Goal: Transaction & Acquisition: Purchase product/service

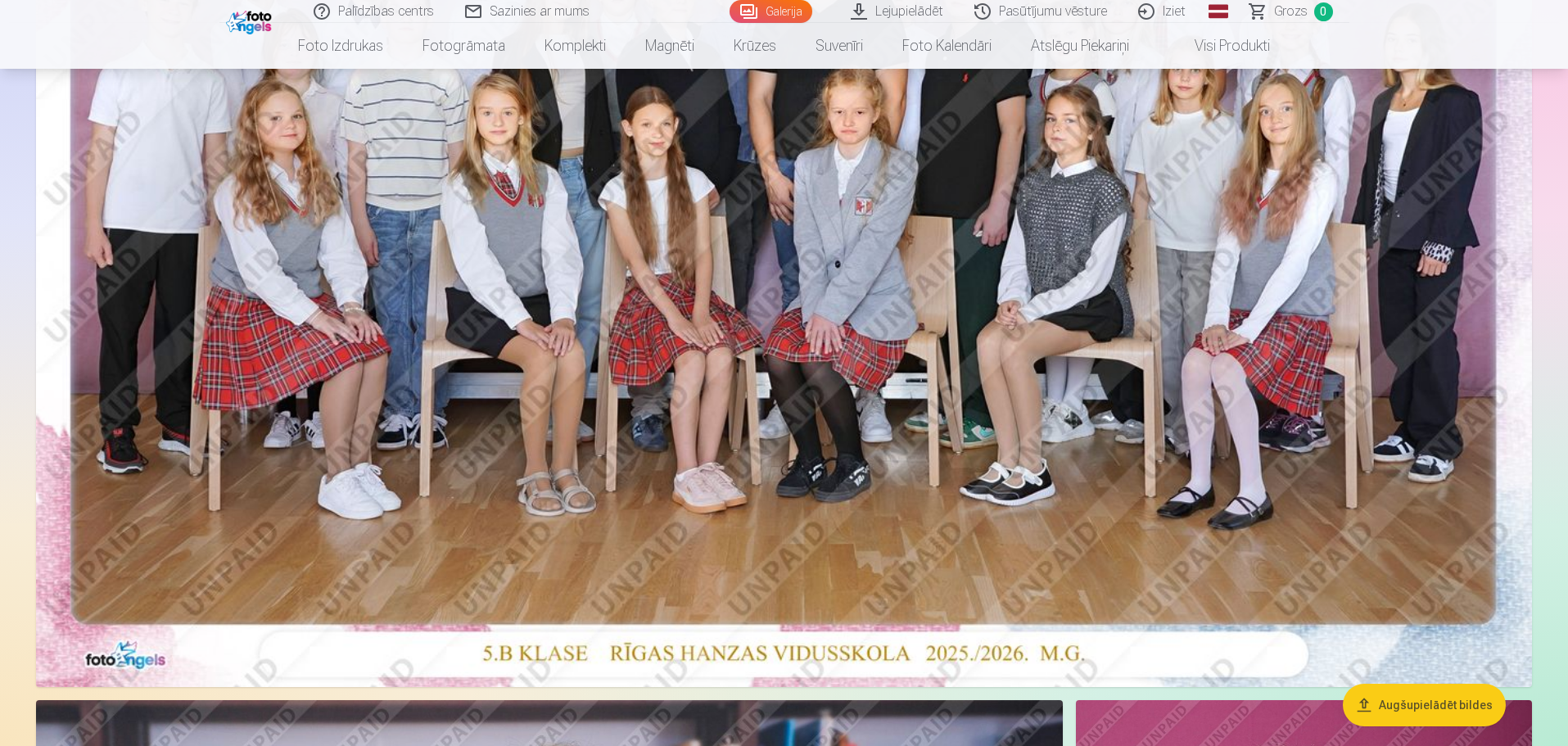
scroll to position [524, 0]
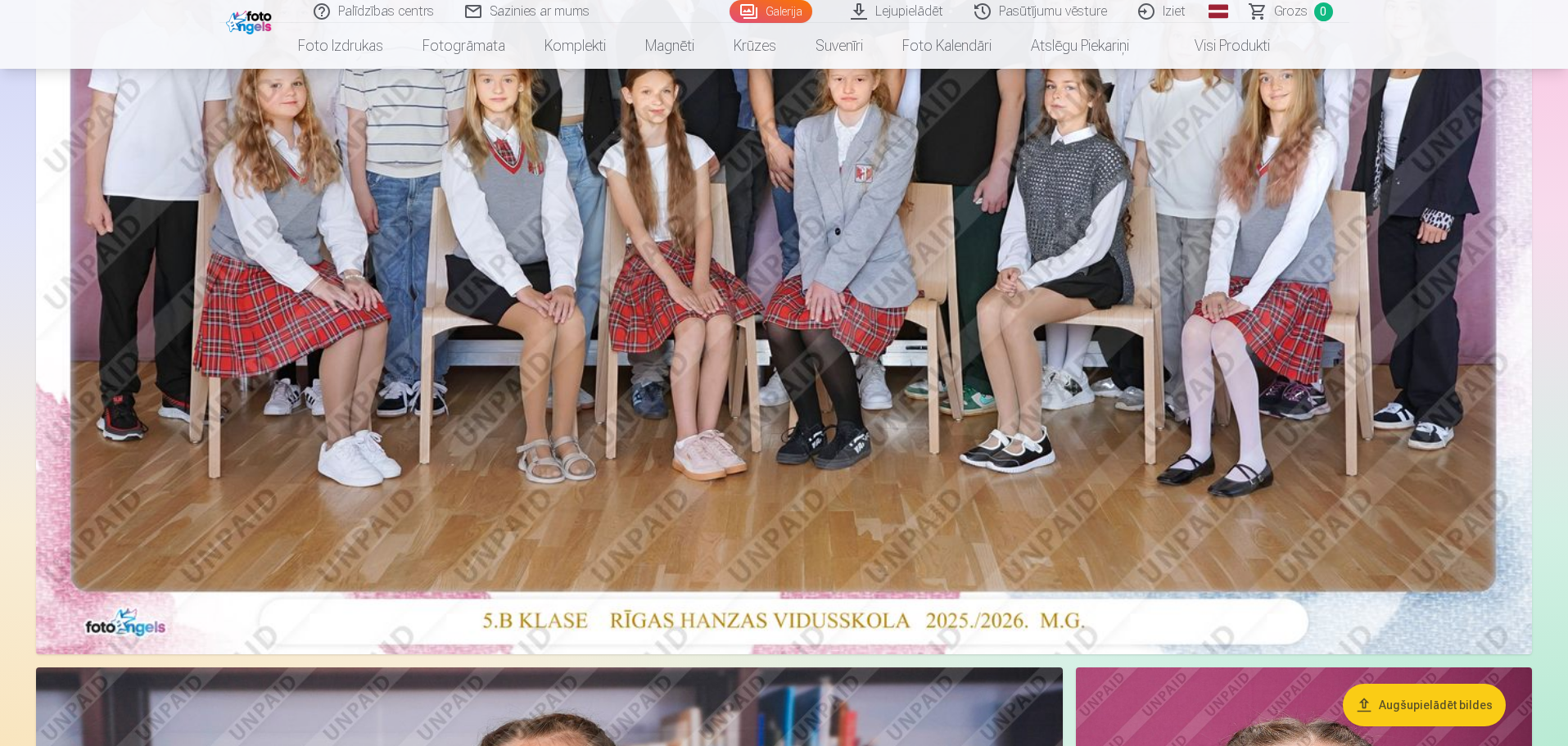
click at [375, 395] on img at bounding box center [784, 155] width 1496 height 998
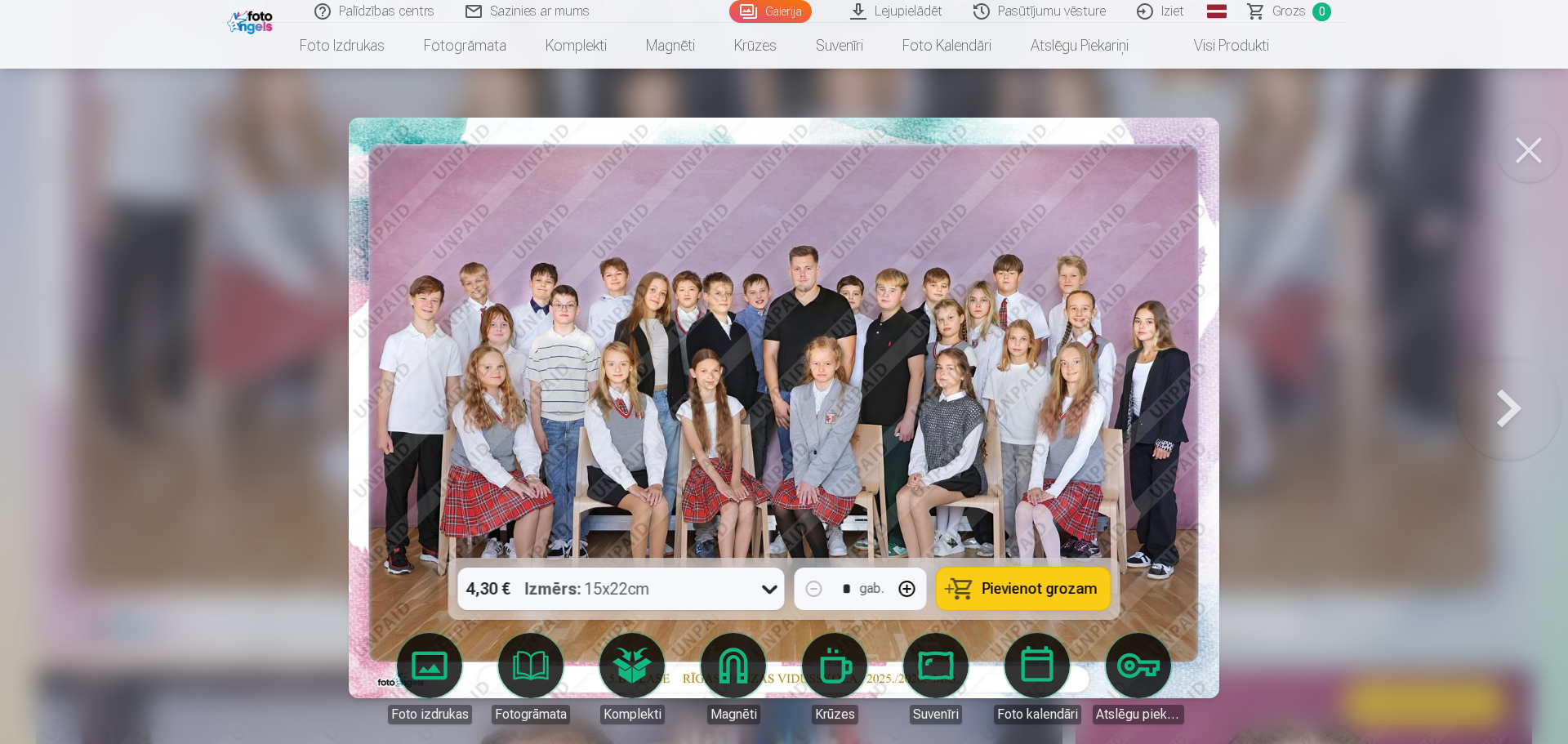
click at [1039, 588] on span "Pievienot grozam" at bounding box center [1040, 589] width 115 height 15
click at [1523, 143] on button at bounding box center [1528, 150] width 65 height 65
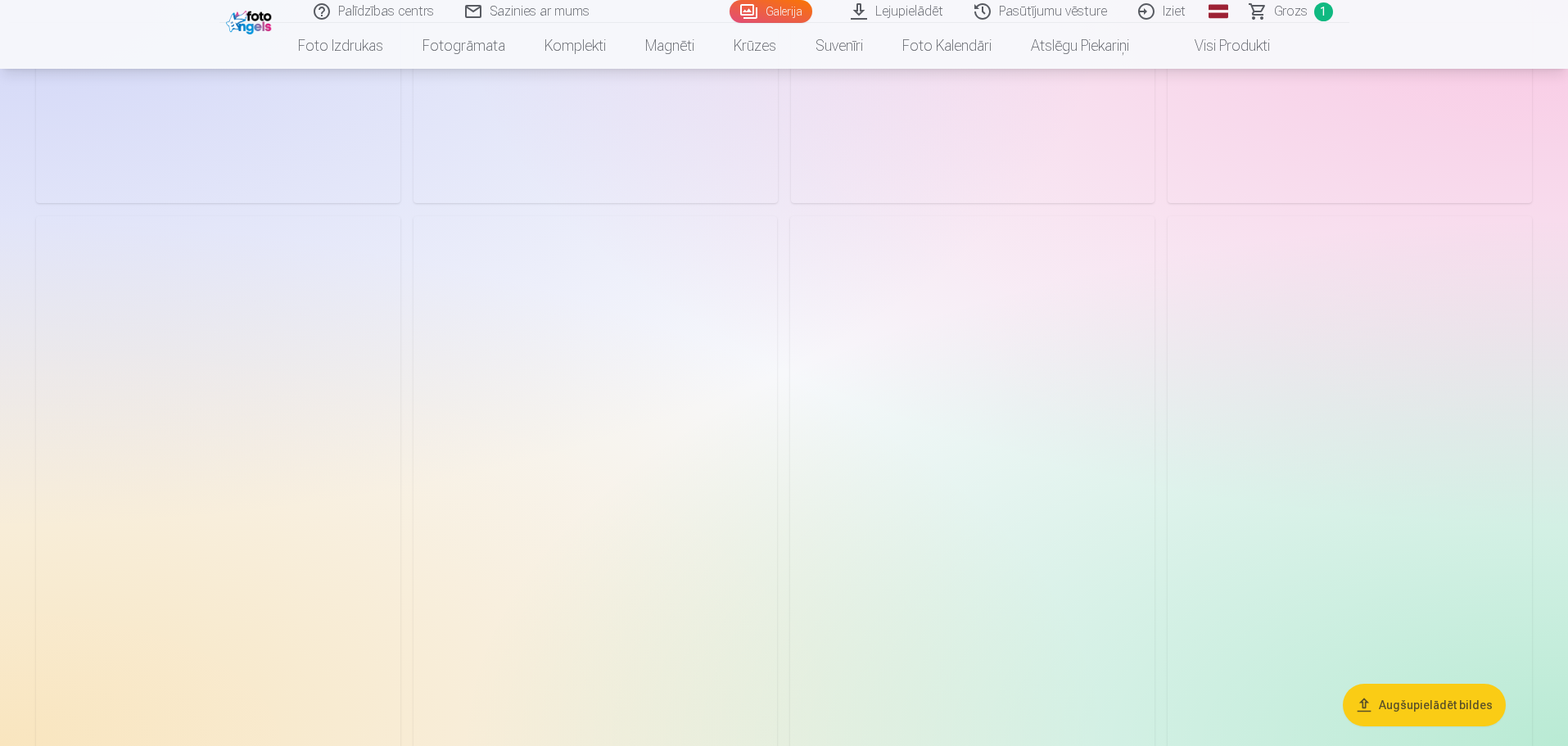
scroll to position [5339, 0]
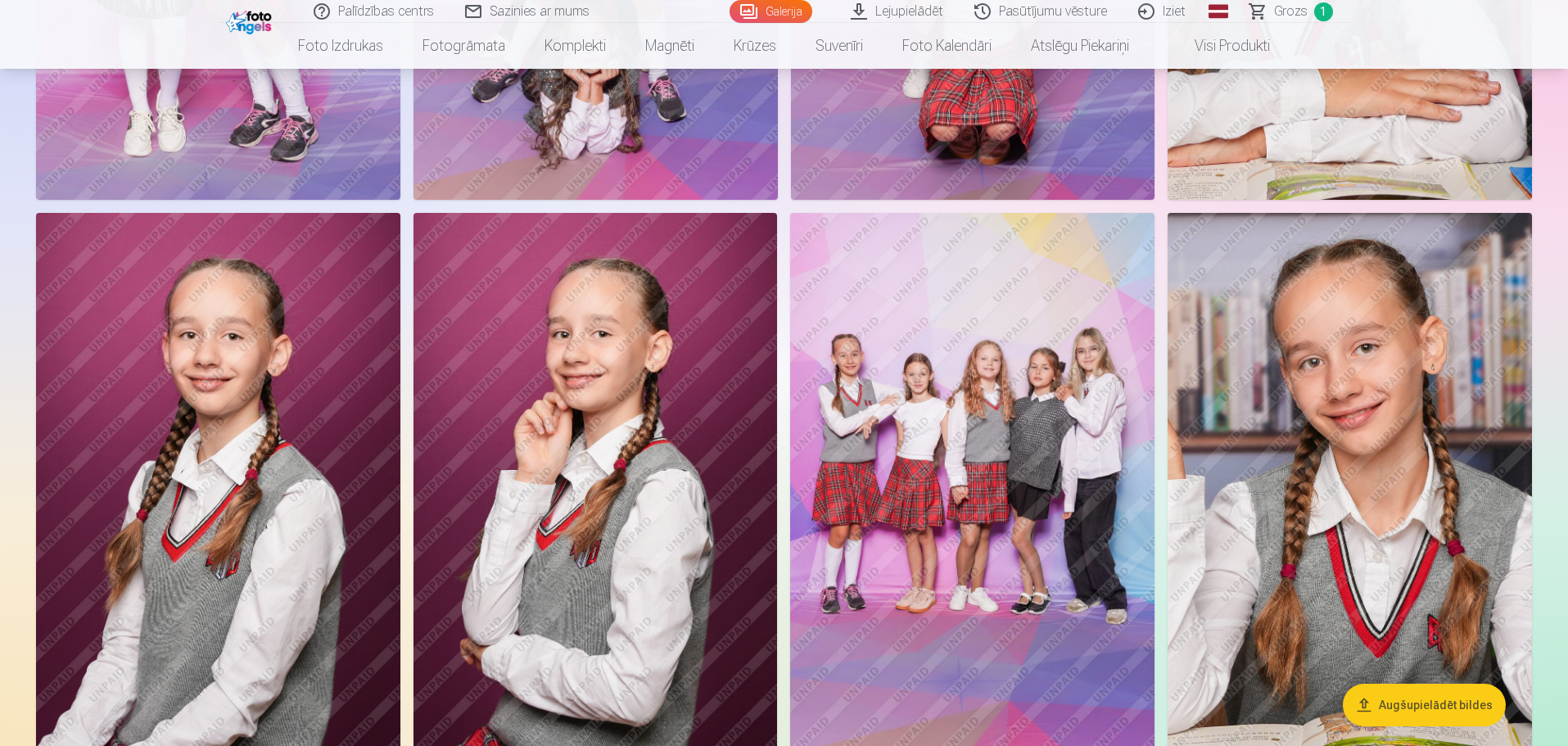
click at [980, 537] on img at bounding box center [972, 485] width 365 height 547
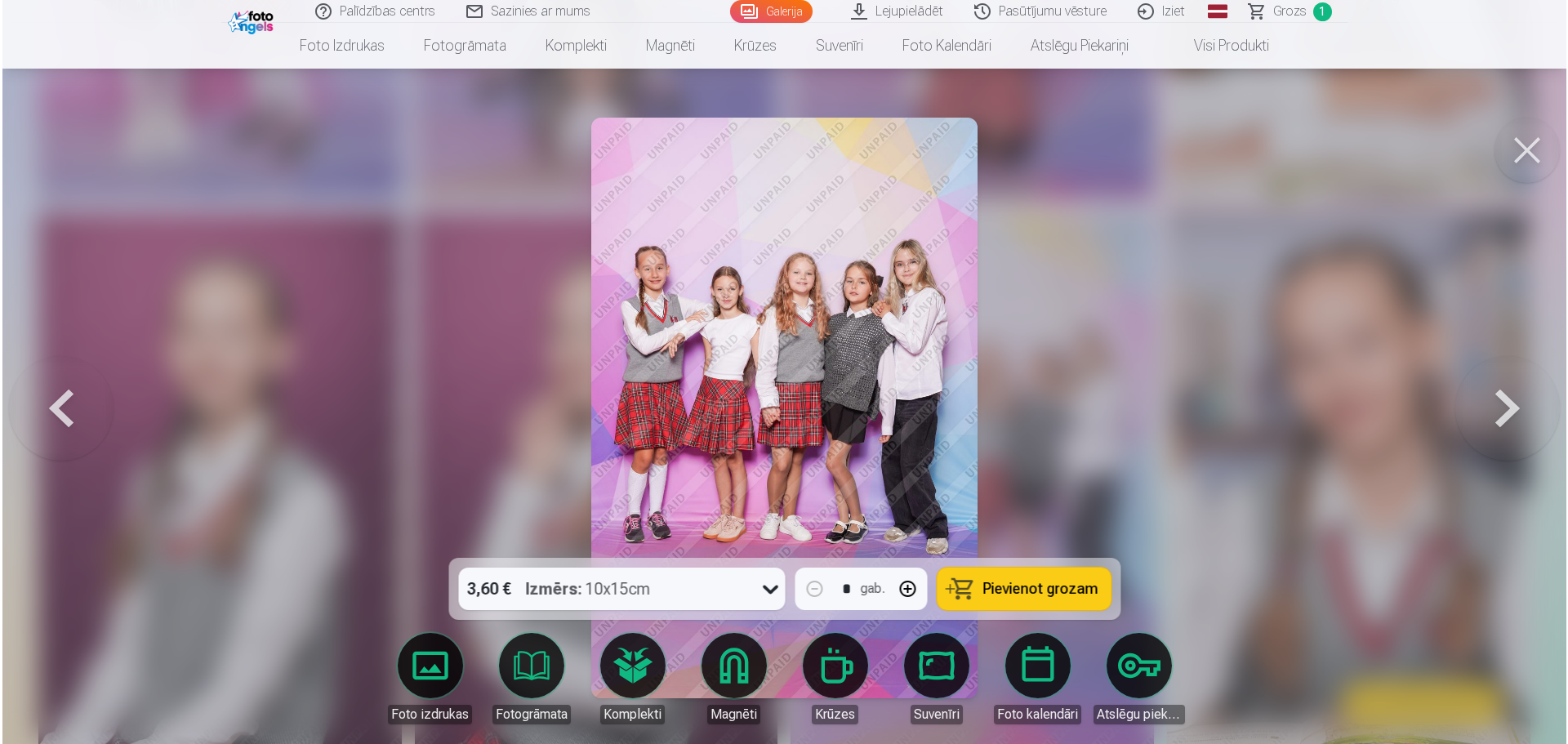
scroll to position [5338, 0]
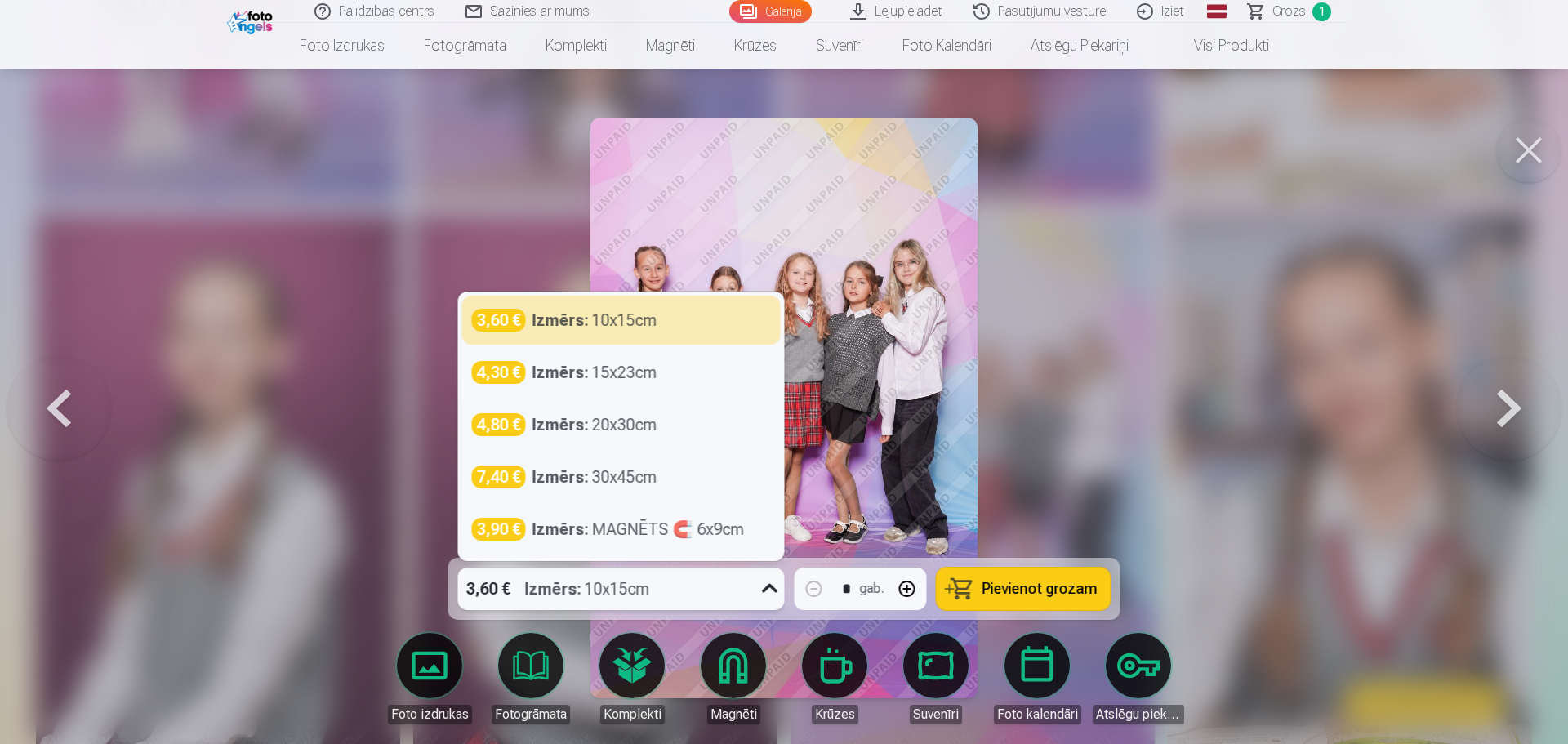
click at [760, 593] on icon at bounding box center [770, 589] width 26 height 26
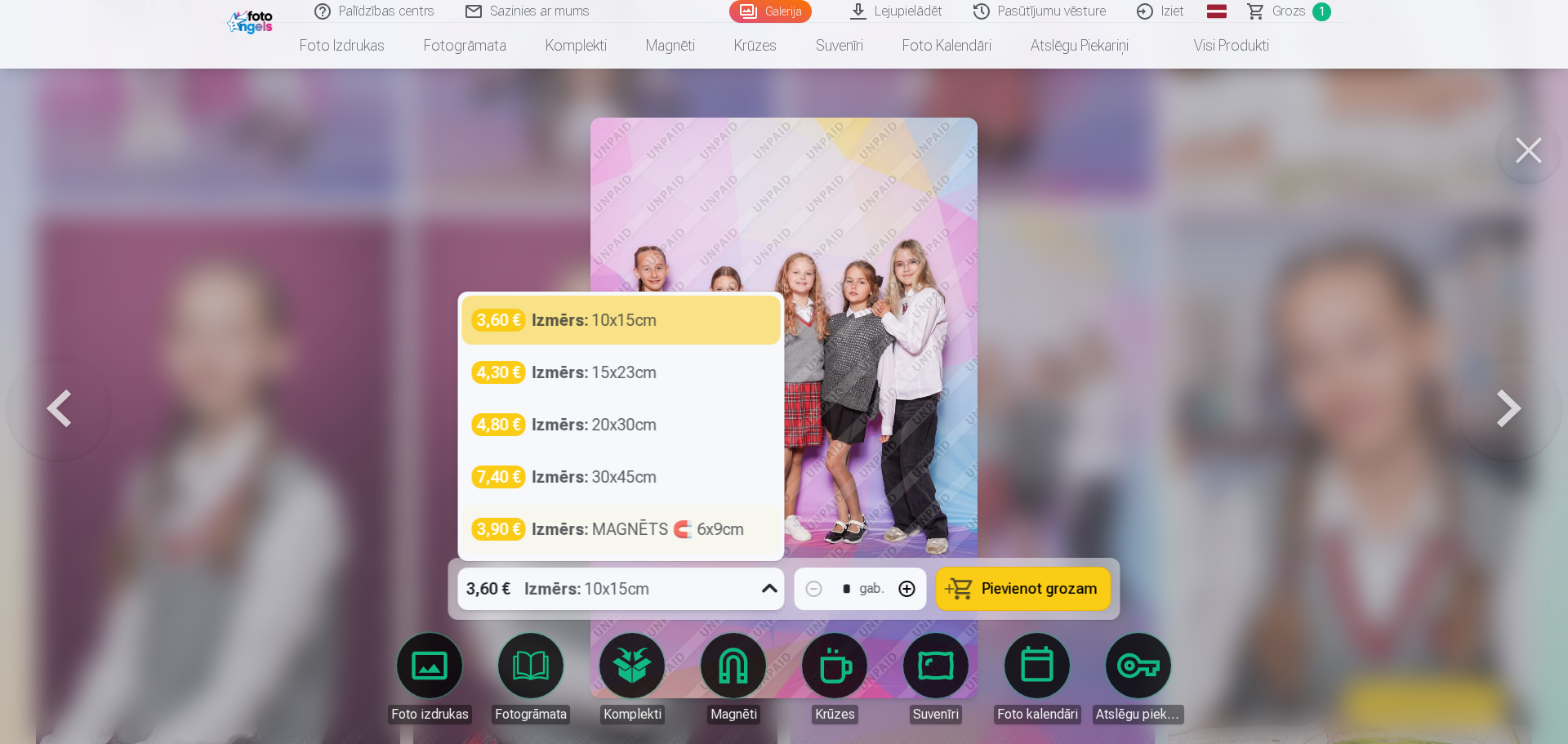
click at [709, 533] on div "Izmērs : MAGNĒTS 🧲 6x9cm" at bounding box center [638, 530] width 212 height 23
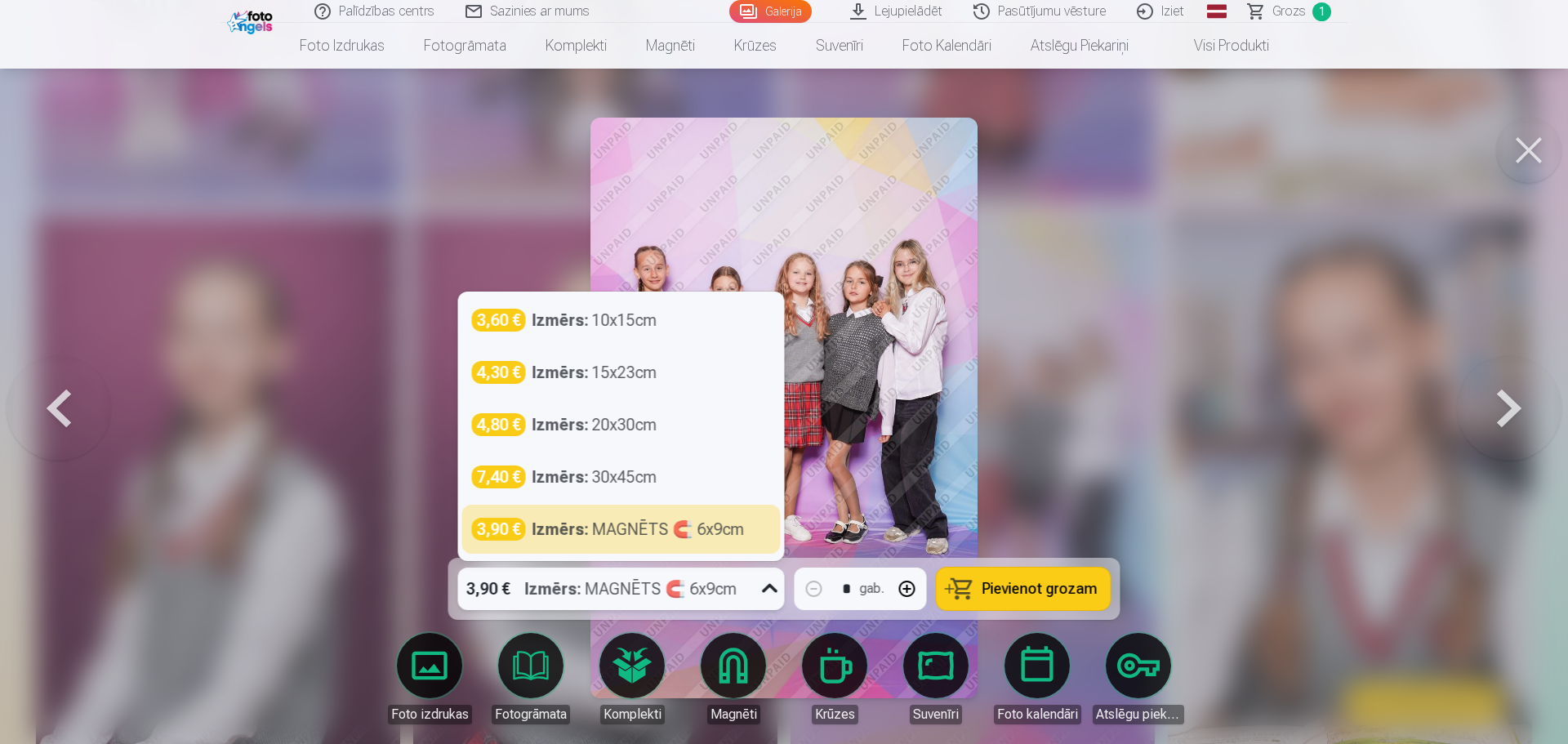
click at [759, 591] on icon at bounding box center [770, 589] width 26 height 26
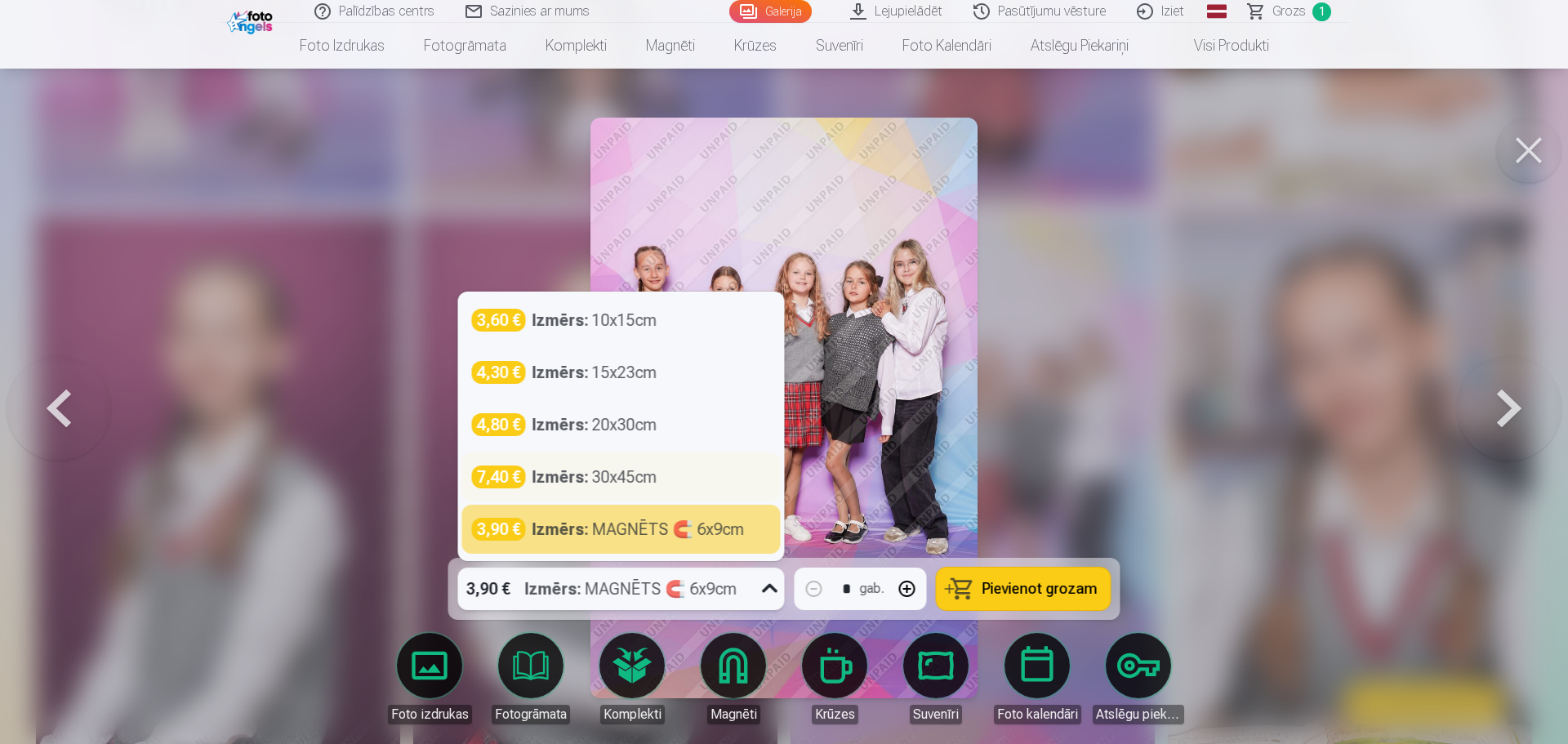
click at [713, 459] on div "7,40 € Izmērs : 30x45cm" at bounding box center [621, 477] width 318 height 49
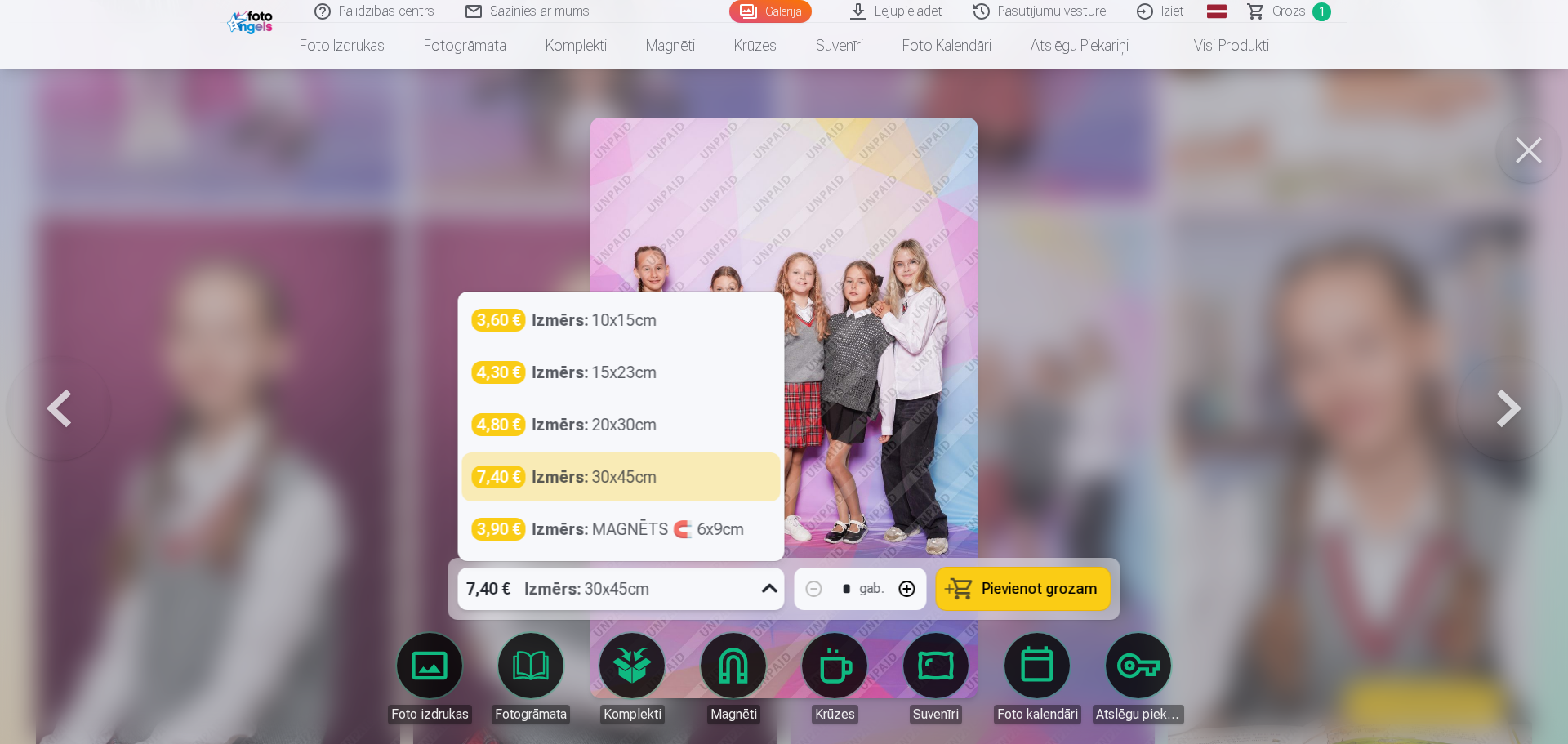
click at [748, 583] on div "7,40 € Izmērs : 30x45cm" at bounding box center [605, 588] width 295 height 42
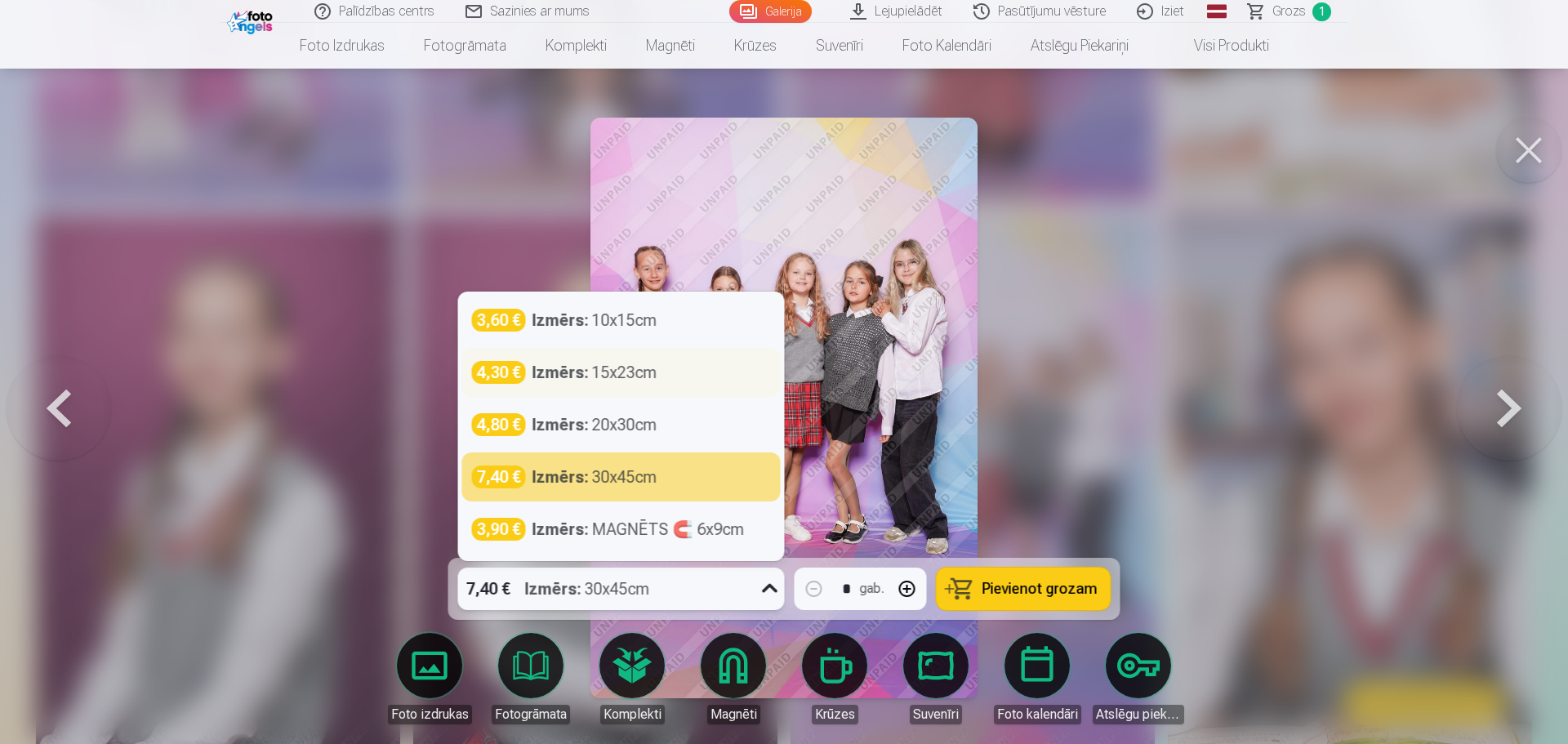
click at [639, 378] on div "Izmērs : 15x23cm" at bounding box center [595, 373] width 125 height 23
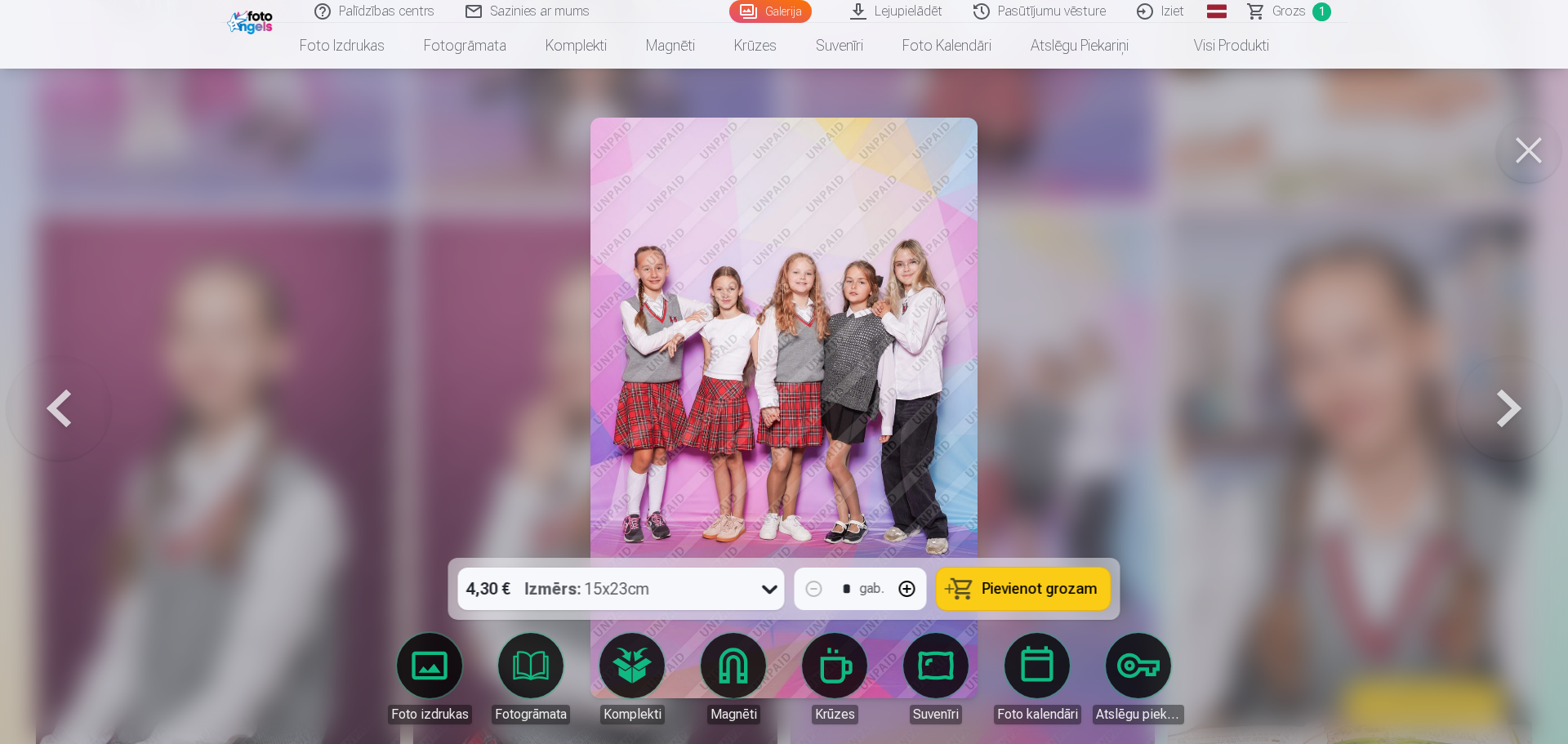
click at [1029, 590] on span "Pievienot grozam" at bounding box center [1040, 589] width 115 height 15
click at [1547, 146] on button at bounding box center [1528, 150] width 65 height 65
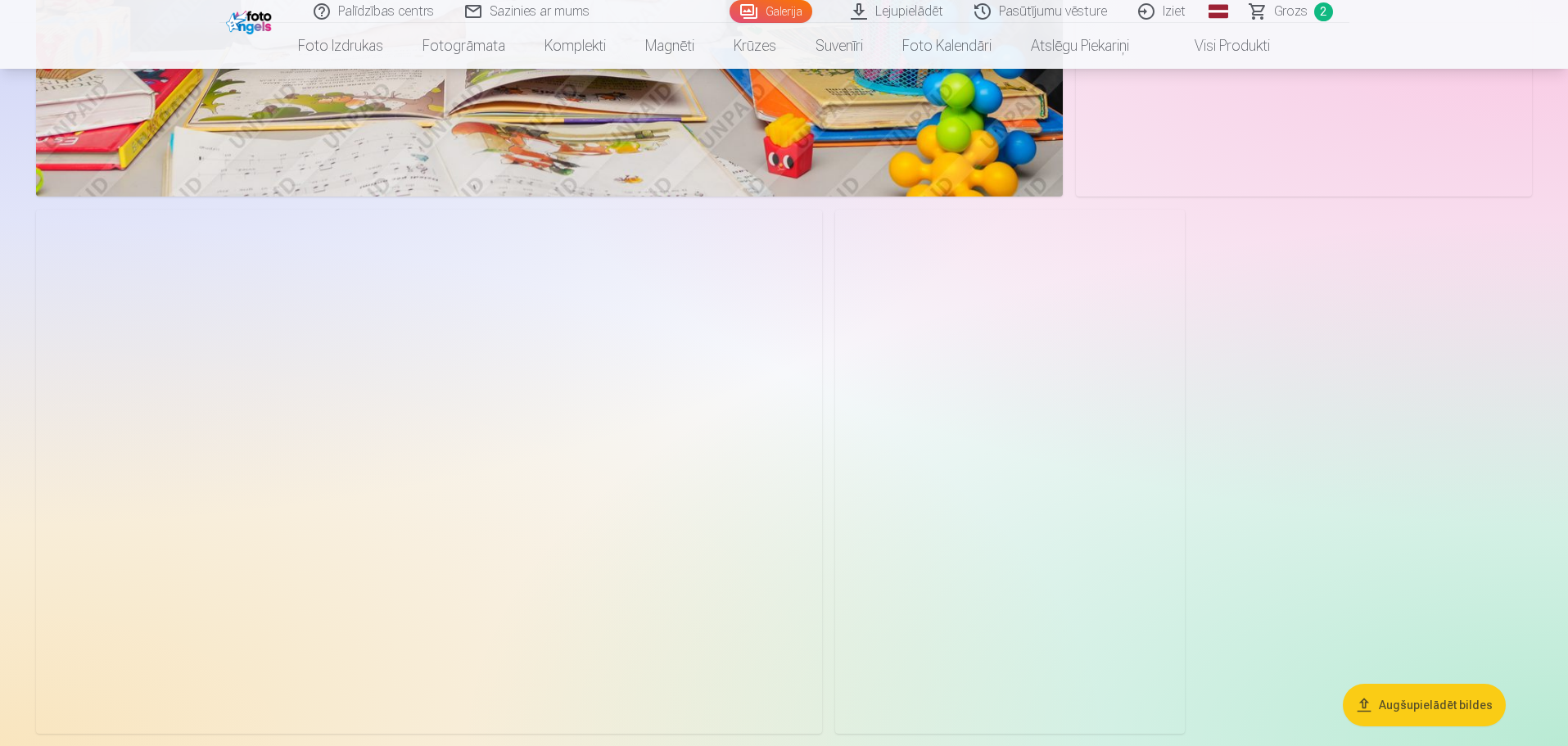
scroll to position [8083, 0]
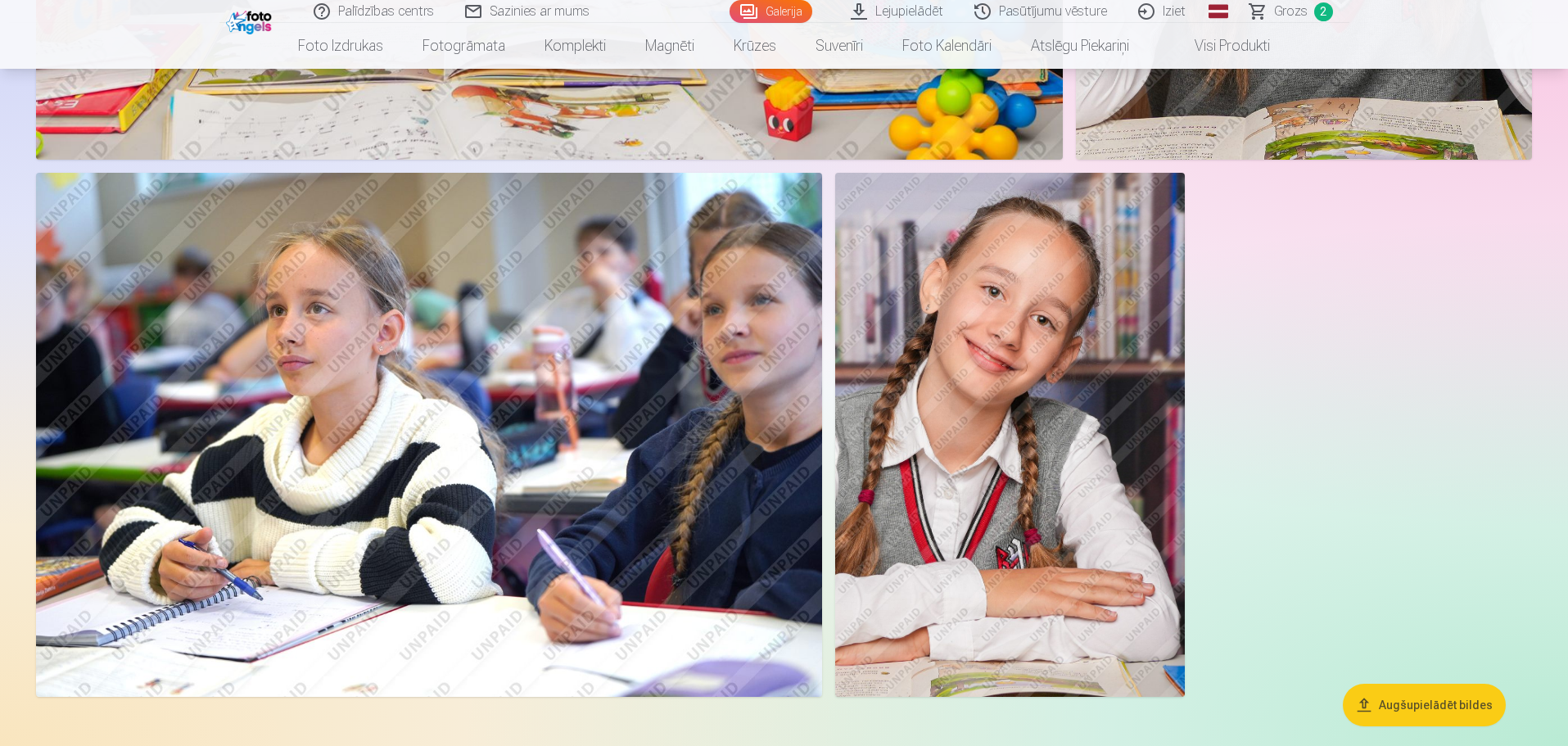
click at [609, 270] on img at bounding box center [429, 435] width 786 height 524
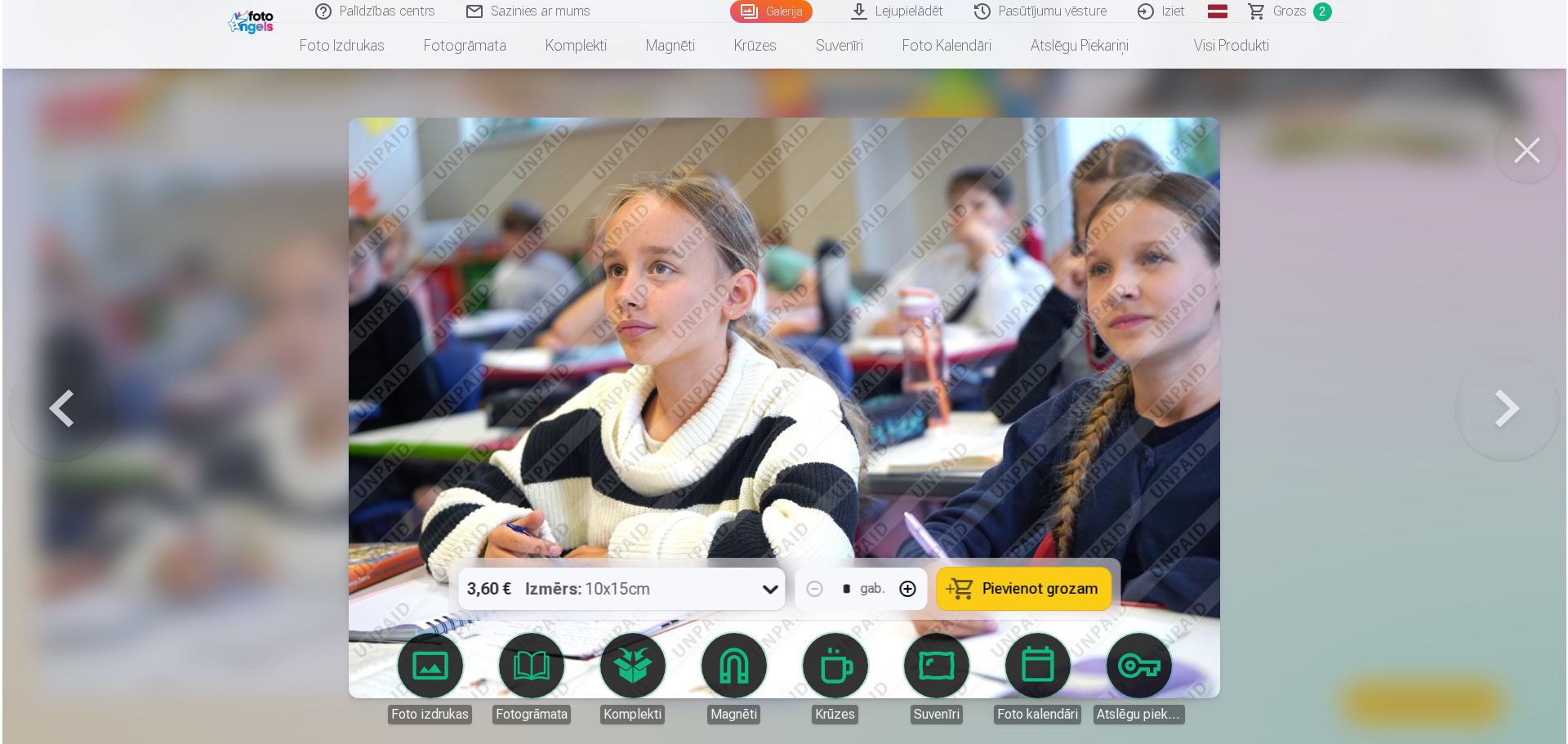
scroll to position [8081, 0]
click at [1037, 582] on span "Pievienot grozam" at bounding box center [1040, 589] width 115 height 15
click at [1523, 143] on button at bounding box center [1528, 150] width 65 height 65
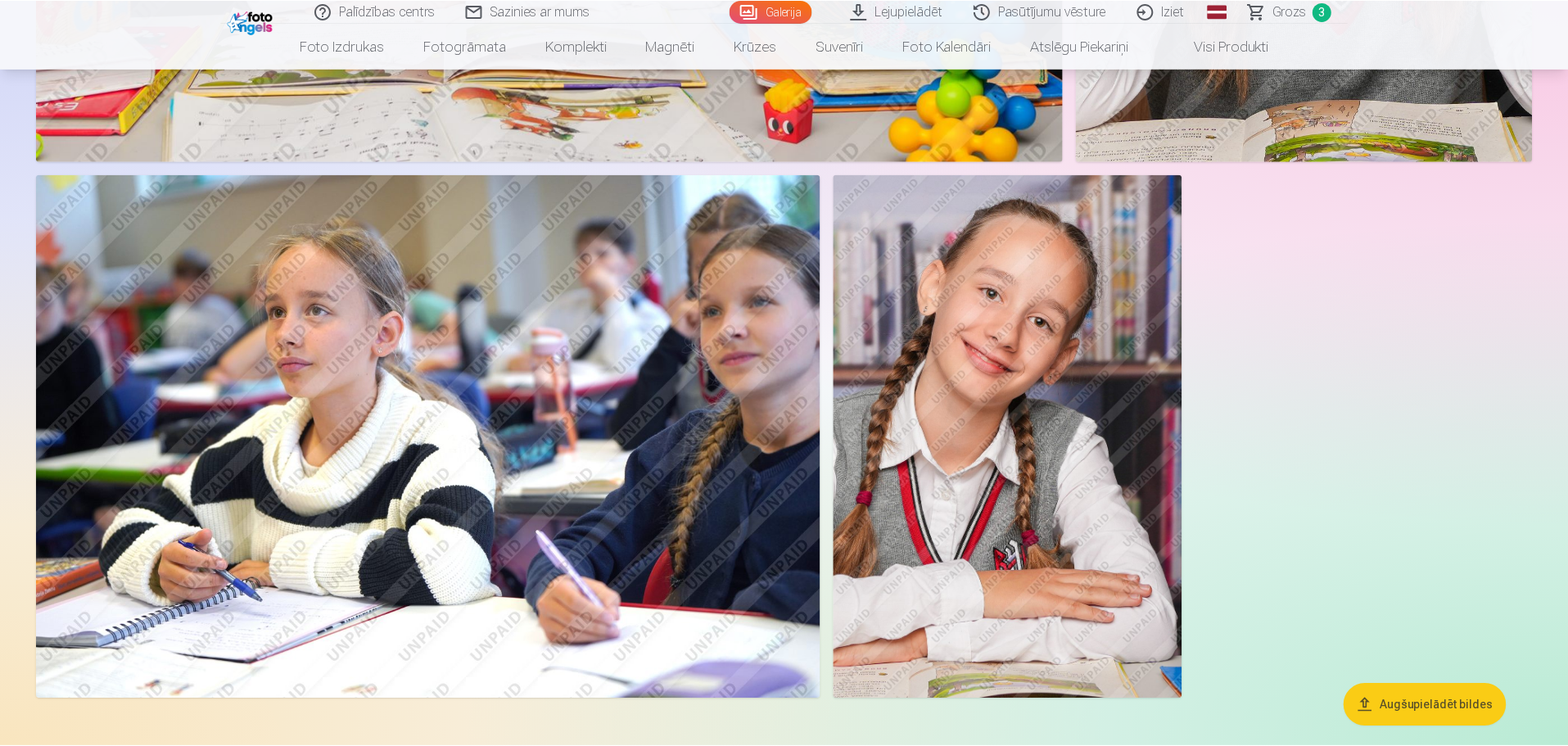
scroll to position [8083, 0]
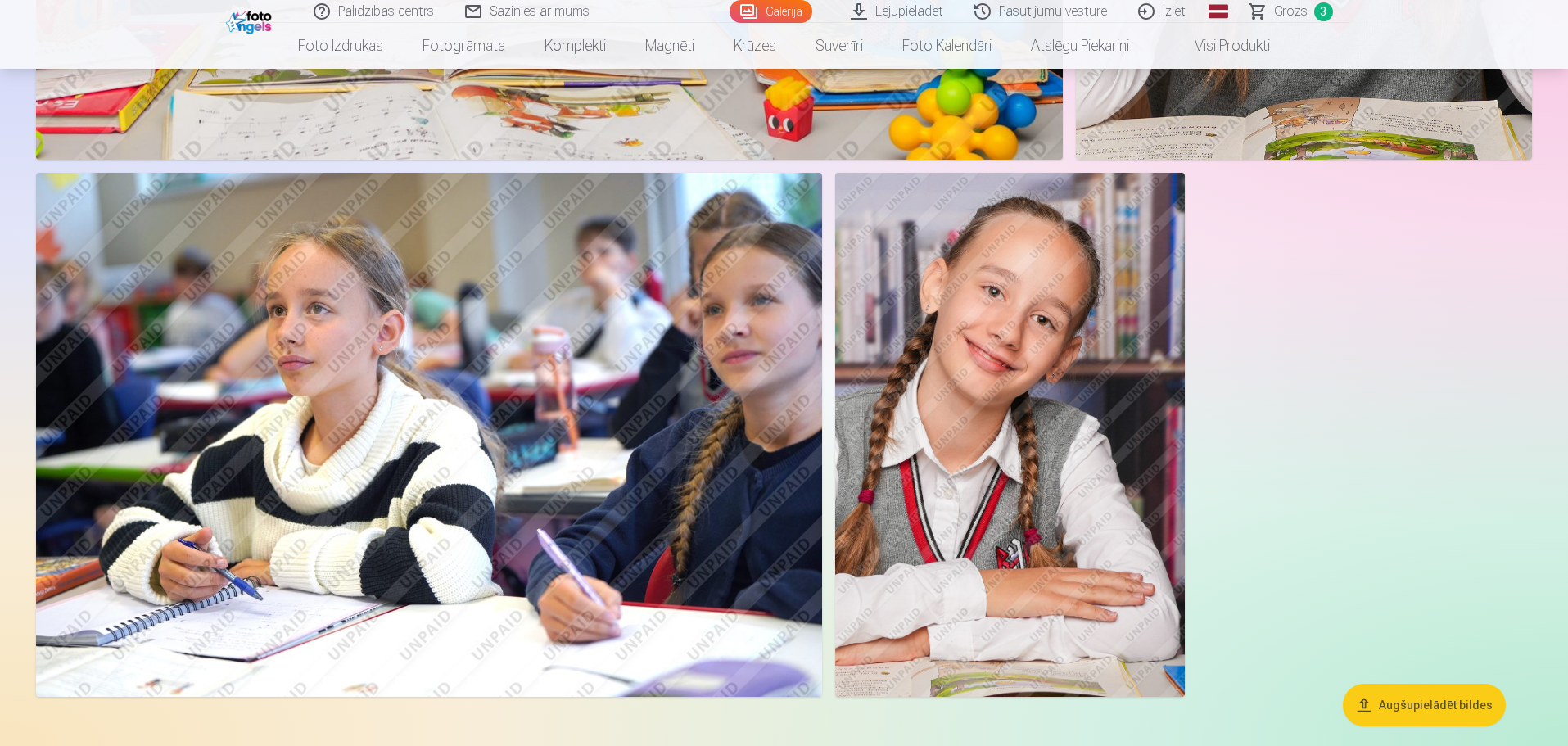
click at [1288, 17] on span "Grozs" at bounding box center [1291, 12] width 34 height 20
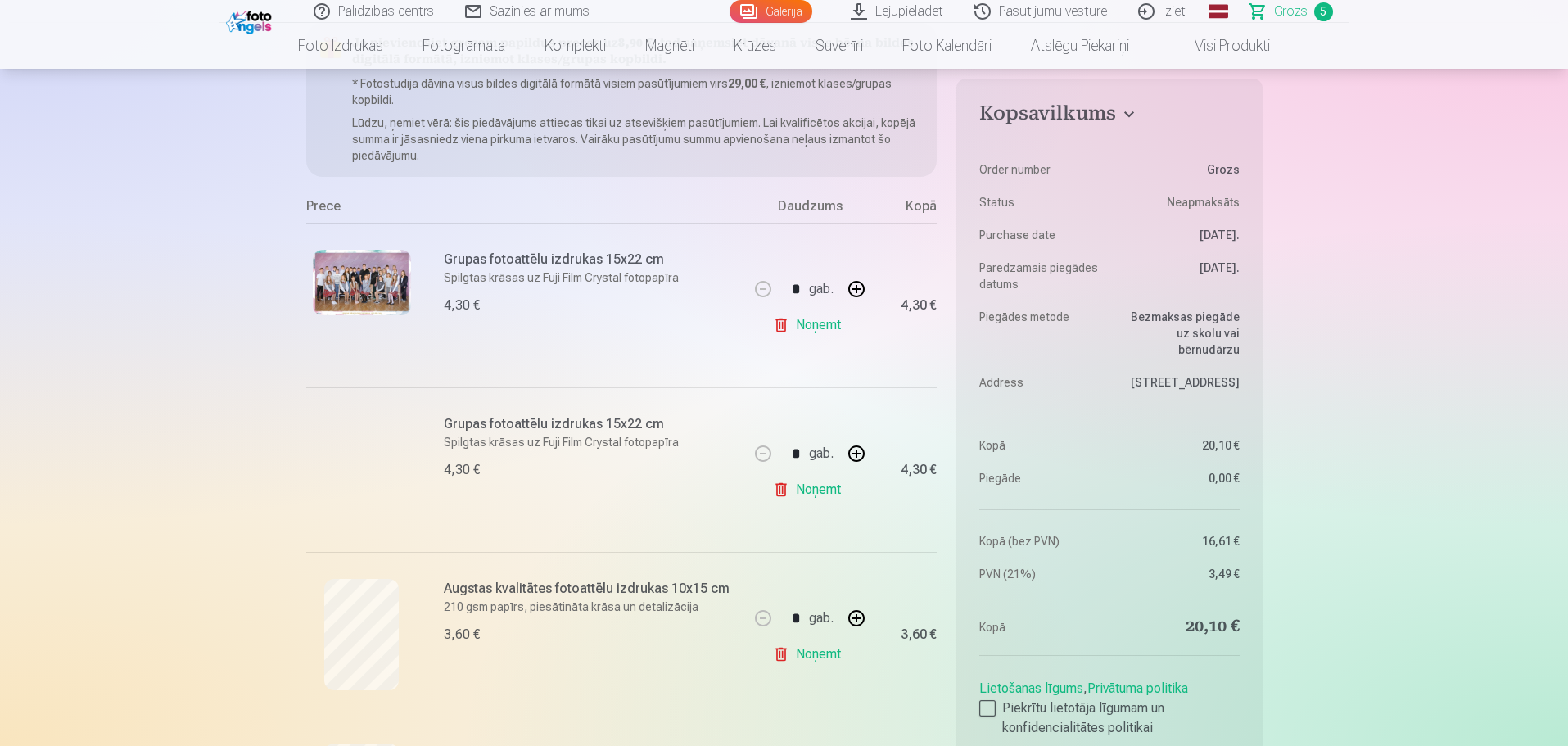
scroll to position [98, 0]
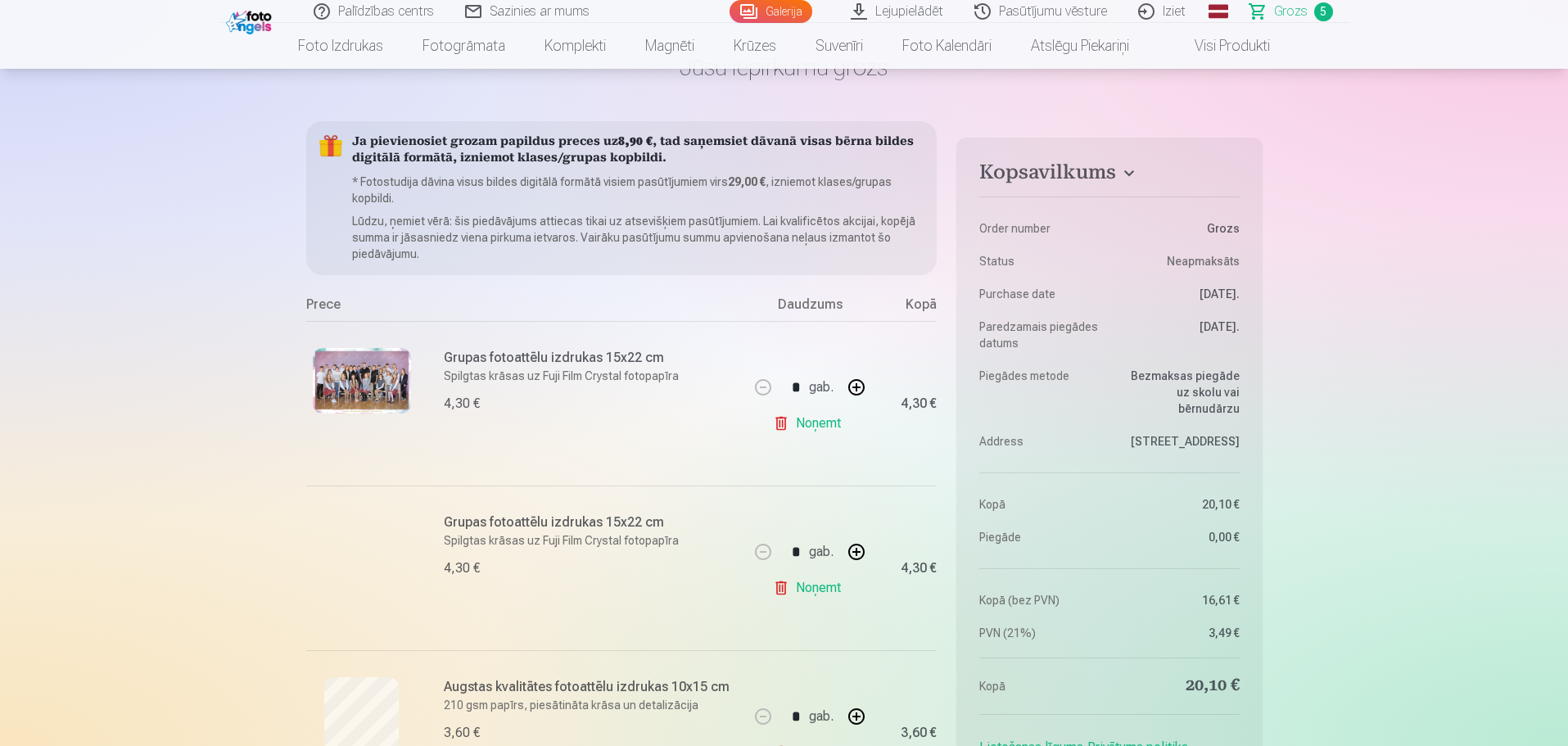
click at [374, 539] on div at bounding box center [361, 568] width 112 height 112
click at [828, 591] on link "Noņemt" at bounding box center [810, 588] width 74 height 33
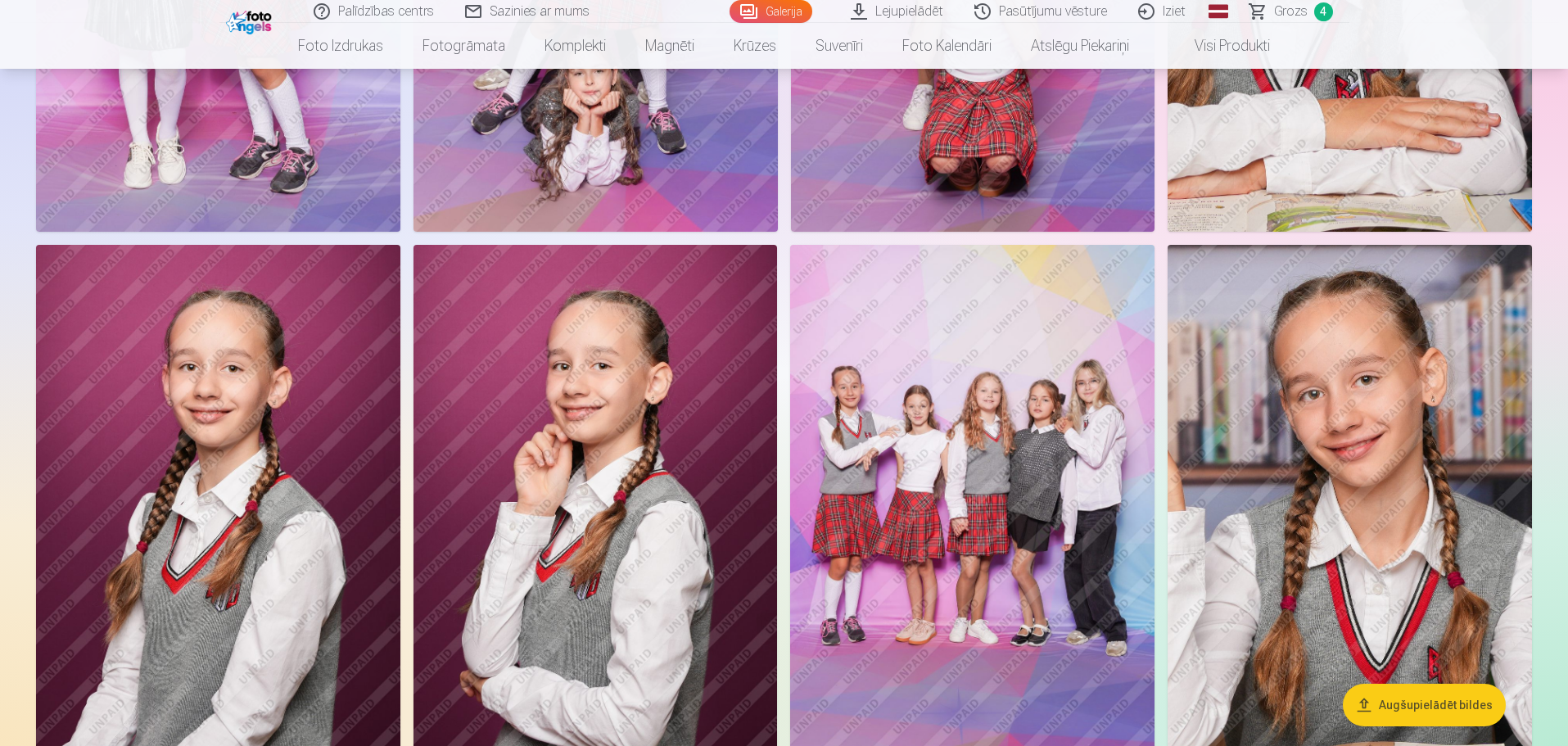
scroll to position [5273, 0]
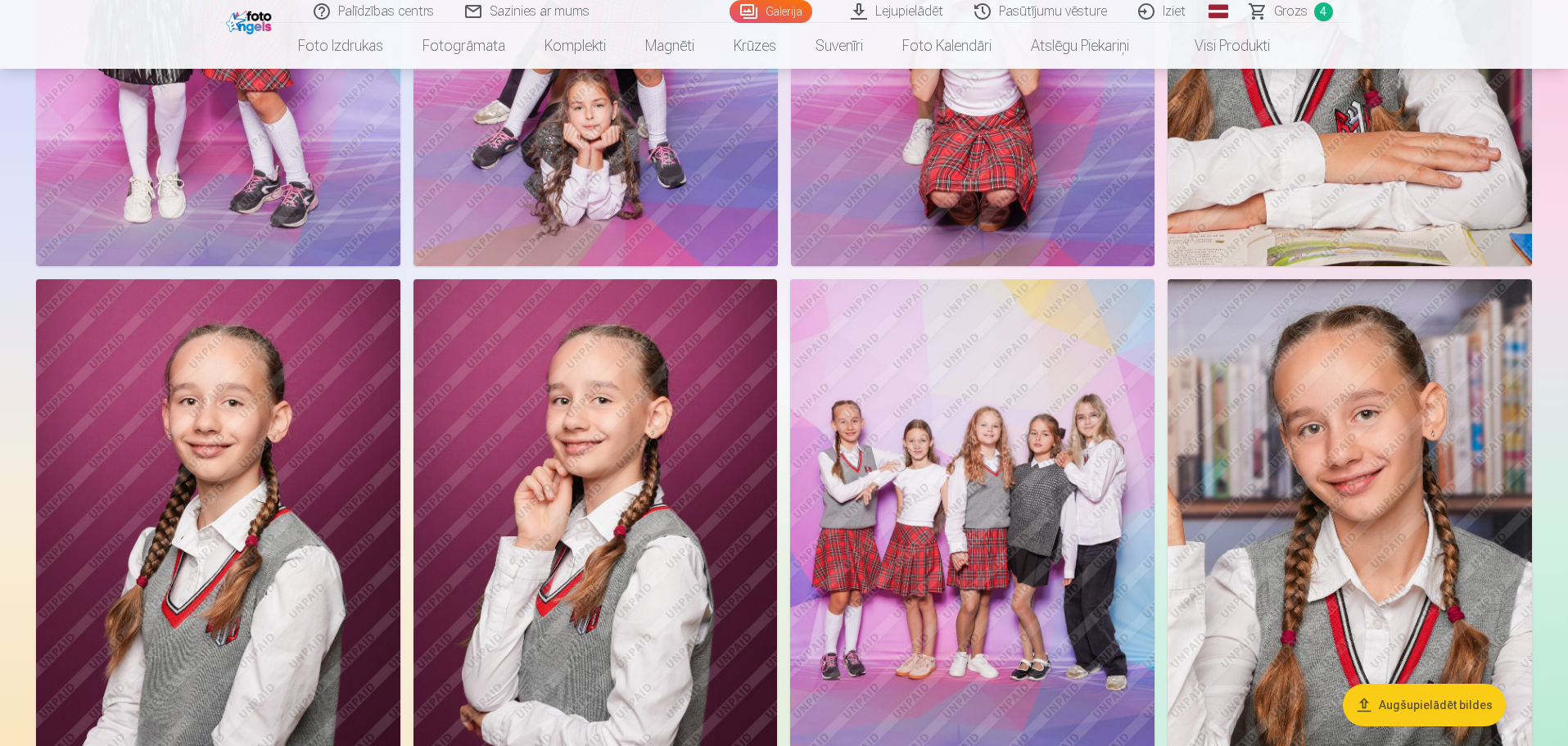
click at [1019, 600] on img at bounding box center [972, 552] width 365 height 547
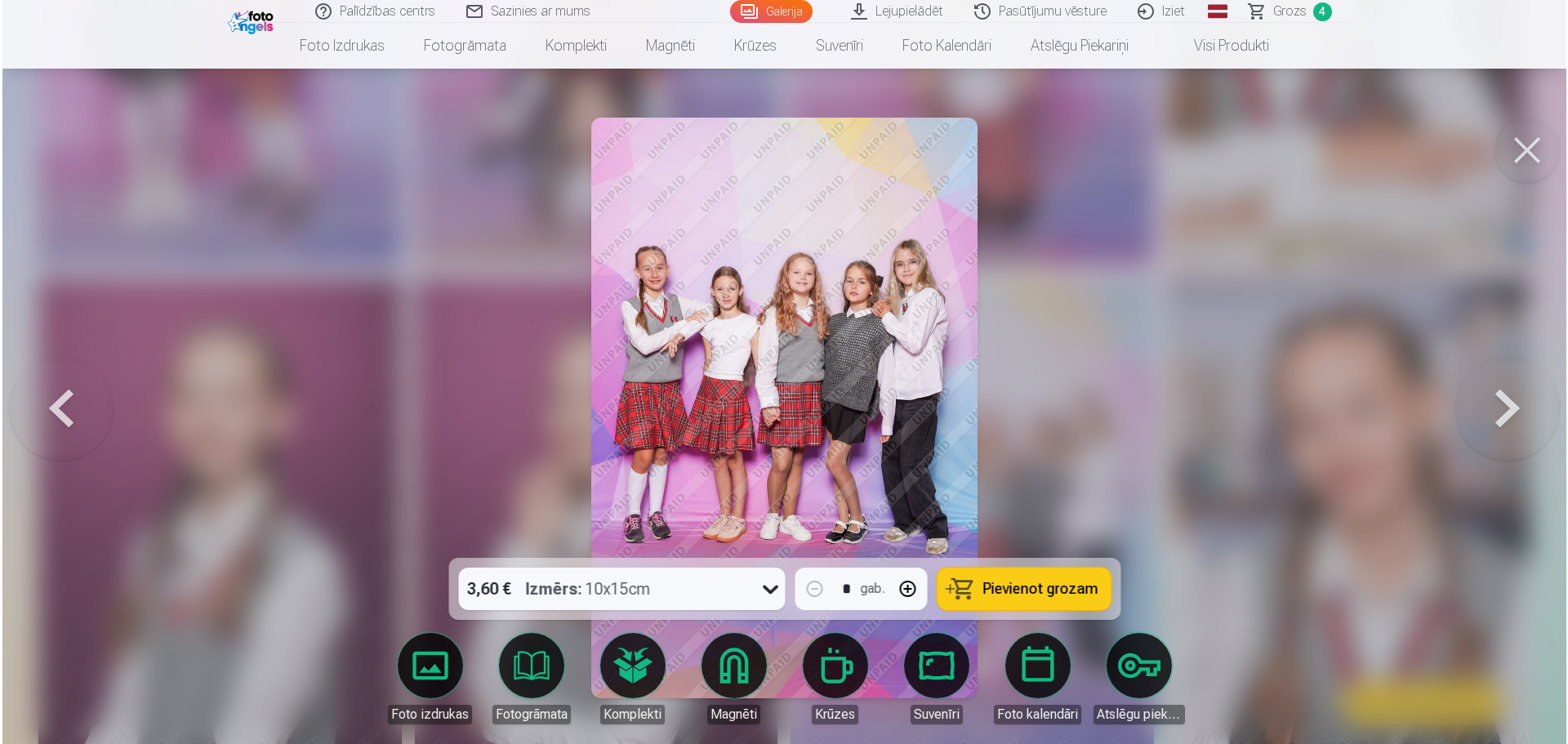
scroll to position [5272, 0]
click at [1021, 599] on button "Pievienot grozam" at bounding box center [1024, 588] width 174 height 42
click at [1530, 154] on button at bounding box center [1528, 150] width 65 height 65
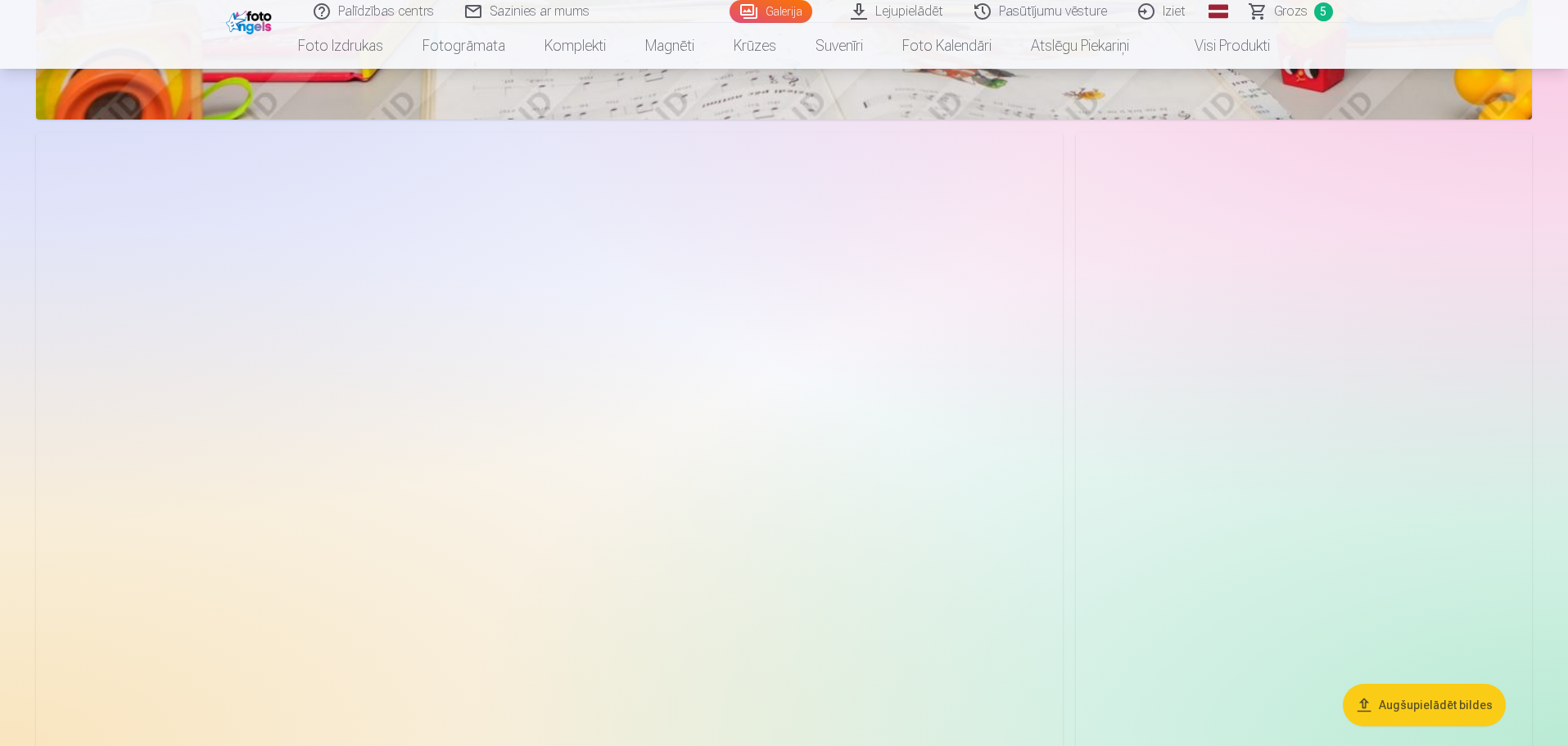
scroll to position [4126, 0]
